Goal: Task Accomplishment & Management: Use online tool/utility

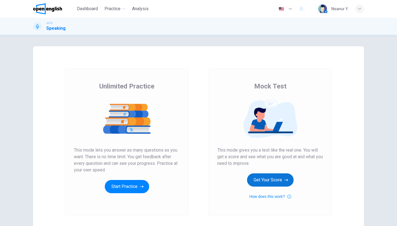
click at [260, 178] on button "Get Your Score" at bounding box center [270, 180] width 47 height 13
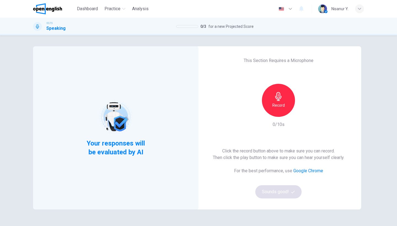
click at [276, 83] on div "This Section Requires a Microphone Record 0/10s Click the record button above t…" at bounding box center [279, 127] width 166 height 163
click at [276, 92] on div "Record" at bounding box center [278, 100] width 33 height 33
click at [280, 98] on icon "button" at bounding box center [278, 96] width 9 height 9
click at [279, 190] on button "Sounds good!" at bounding box center [279, 191] width 46 height 13
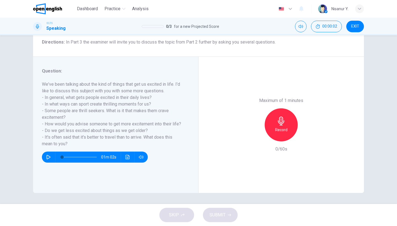
scroll to position [45, 0]
click at [287, 108] on div "Record" at bounding box center [281, 124] width 33 height 33
click at [281, 117] on icon "button" at bounding box center [281, 121] width 9 height 9
click at [217, 217] on span "SUBMIT" at bounding box center [218, 215] width 16 height 8
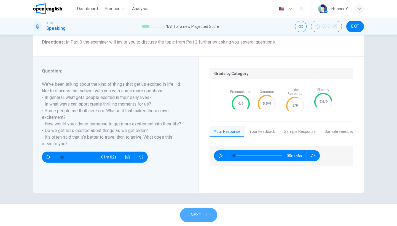
click at [201, 211] on button "NEXT" at bounding box center [198, 215] width 37 height 14
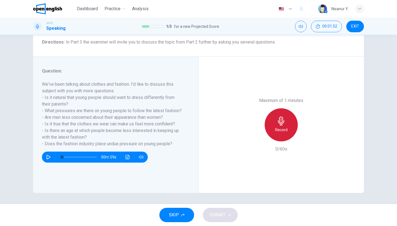
click at [277, 117] on icon "button" at bounding box center [281, 121] width 9 height 9
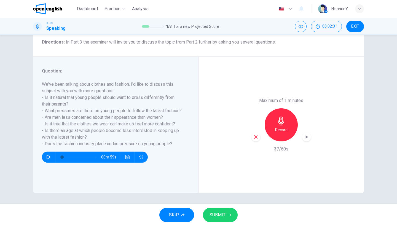
click at [257, 135] on icon "button" at bounding box center [256, 137] width 5 height 5
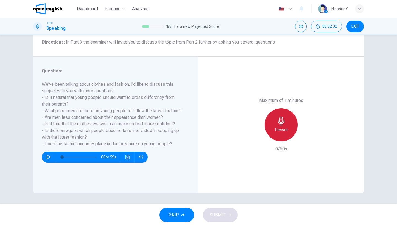
click at [282, 117] on icon "button" at bounding box center [281, 121] width 6 height 9
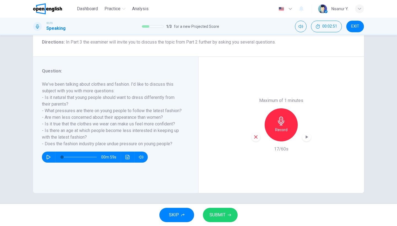
click at [254, 135] on icon "button" at bounding box center [256, 137] width 5 height 5
click at [285, 127] on h6 "Record" at bounding box center [281, 130] width 12 height 7
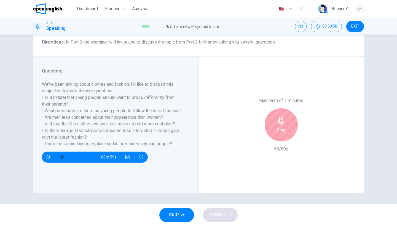
click at [285, 127] on h6 "Stop" at bounding box center [281, 130] width 8 height 7
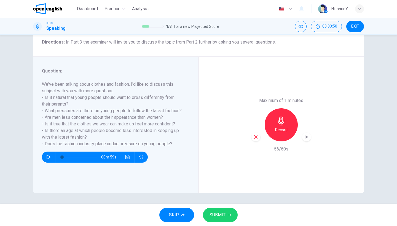
click at [224, 211] on button "SUBMIT" at bounding box center [220, 215] width 35 height 14
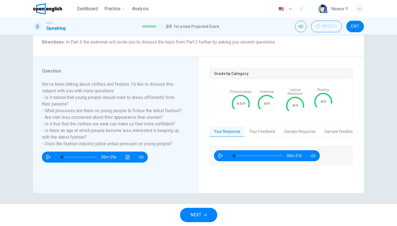
click at [204, 217] on button "NEXT" at bounding box center [198, 215] width 37 height 14
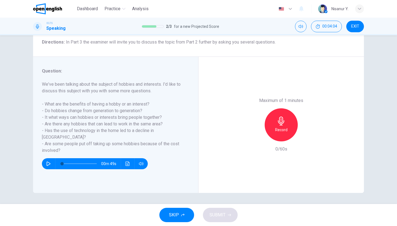
click at [289, 108] on div "Record" at bounding box center [281, 124] width 33 height 33
click at [289, 108] on div "Stop" at bounding box center [281, 124] width 33 height 33
click at [257, 136] on icon "button" at bounding box center [255, 137] width 3 height 3
click at [280, 117] on icon "button" at bounding box center [281, 121] width 6 height 9
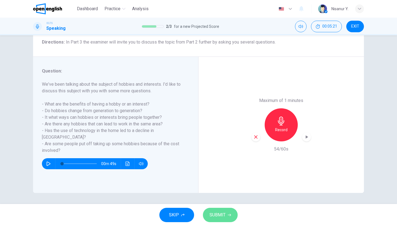
click at [213, 214] on span "SUBMIT" at bounding box center [218, 215] width 16 height 8
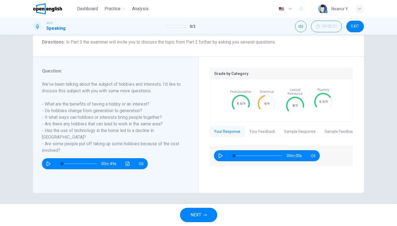
scroll to position [0, 0]
